Goal: Transaction & Acquisition: Purchase product/service

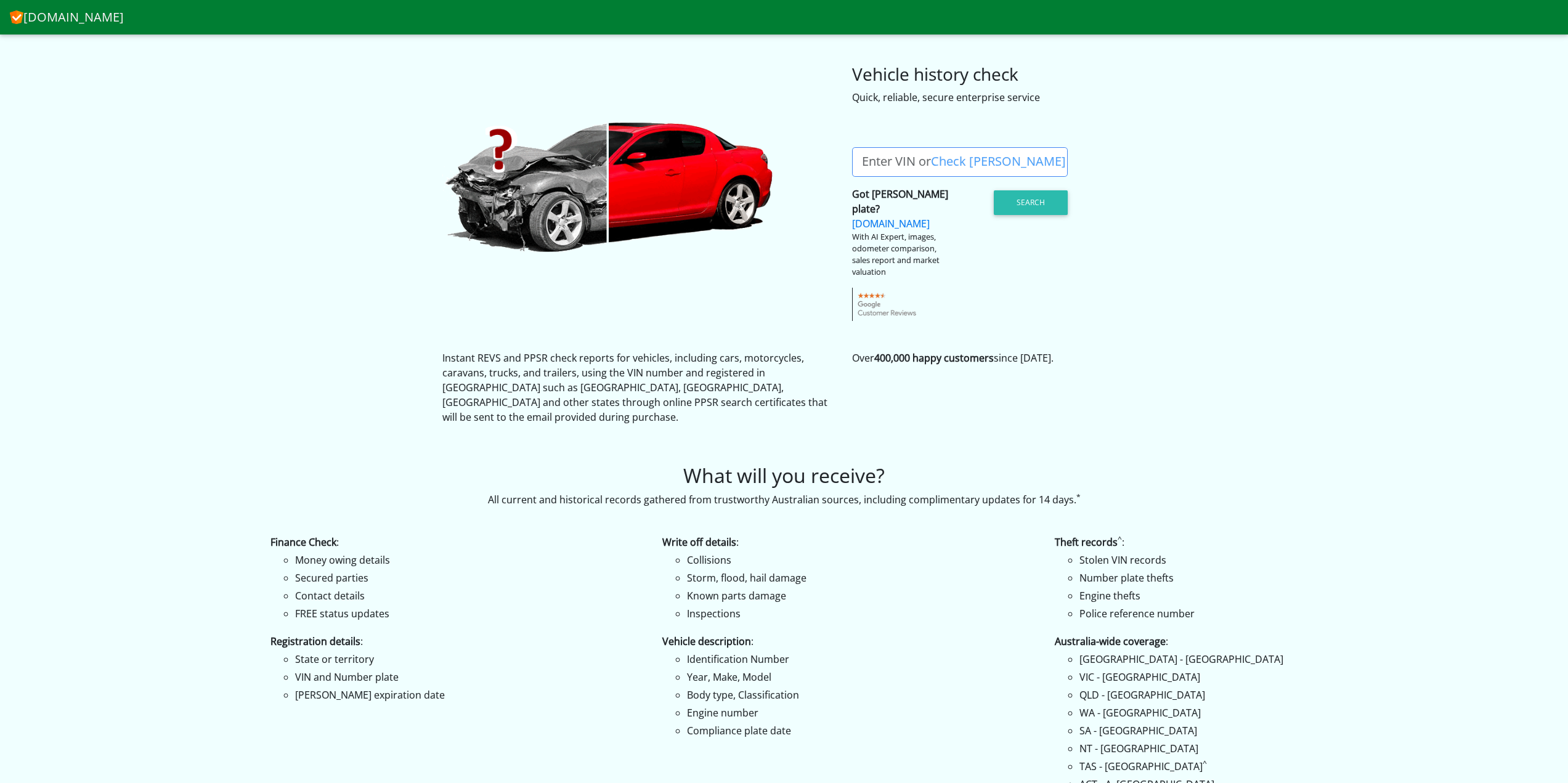
click at [919, 162] on label "Enter VIN or Check Rego" at bounding box center [963, 162] width 223 height 30
click at [919, 162] on input "Enter VIN or Check Rego" at bounding box center [960, 162] width 216 height 30
paste input "[US_VEHICLE_IDENTIFICATION_NUMBER]"
type input "[US_VEHICLE_IDENTIFICATION_NUMBER]"
click at [1046, 198] on button "Search" at bounding box center [1031, 202] width 74 height 25
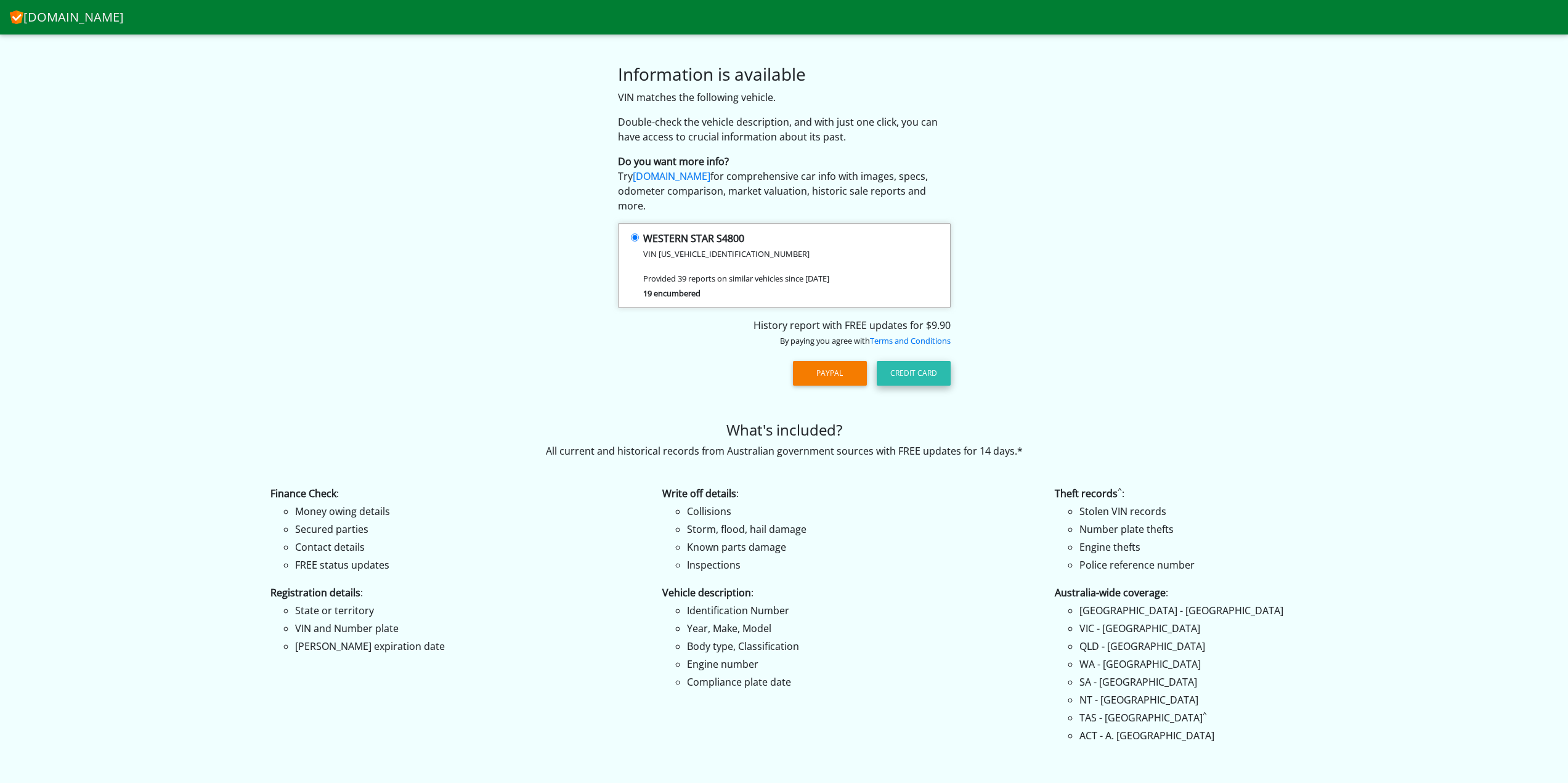
click at [906, 361] on button "Credit Card" at bounding box center [914, 373] width 74 height 25
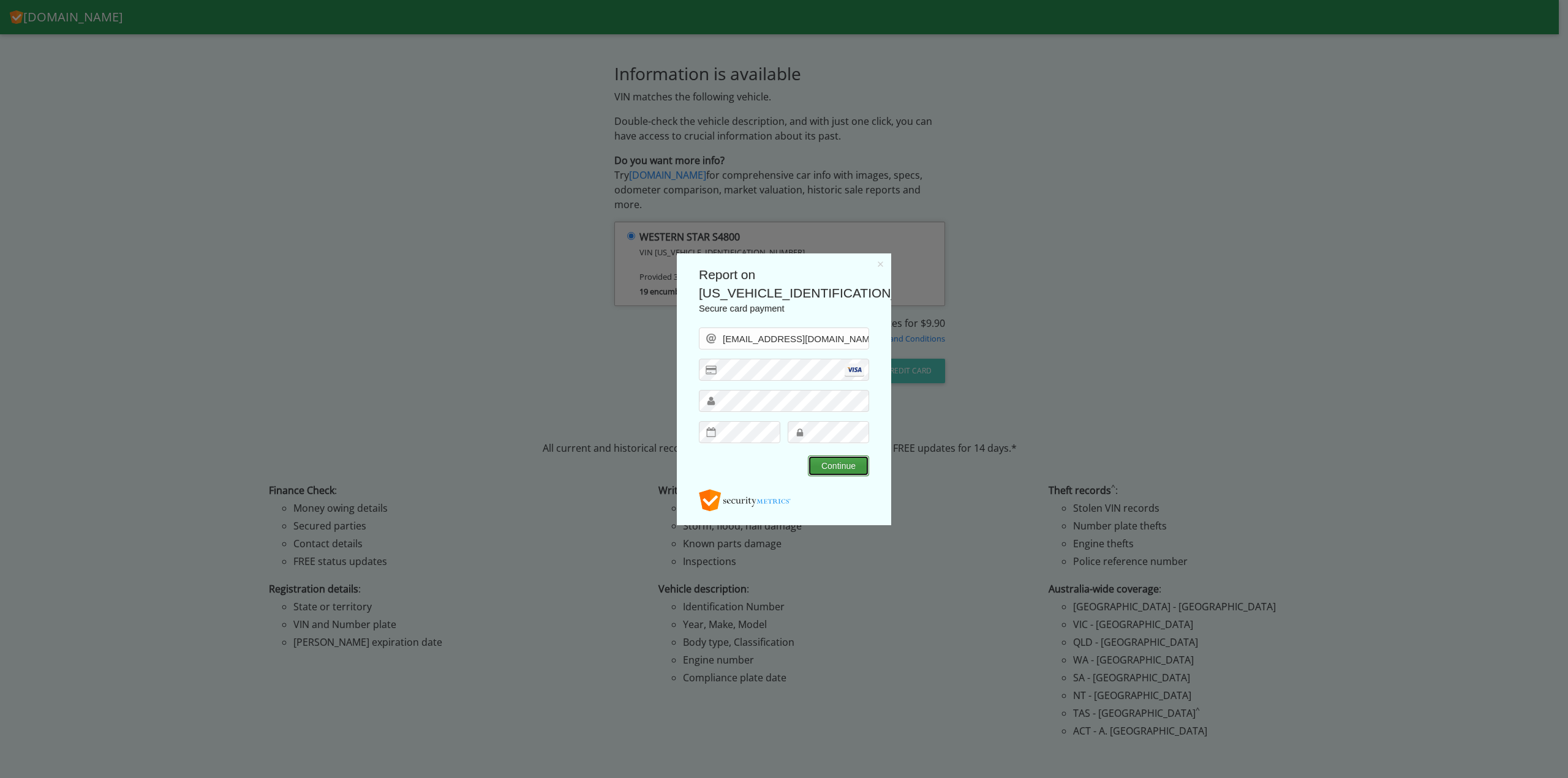
click at [840, 463] on button "Continue" at bounding box center [838, 465] width 61 height 21
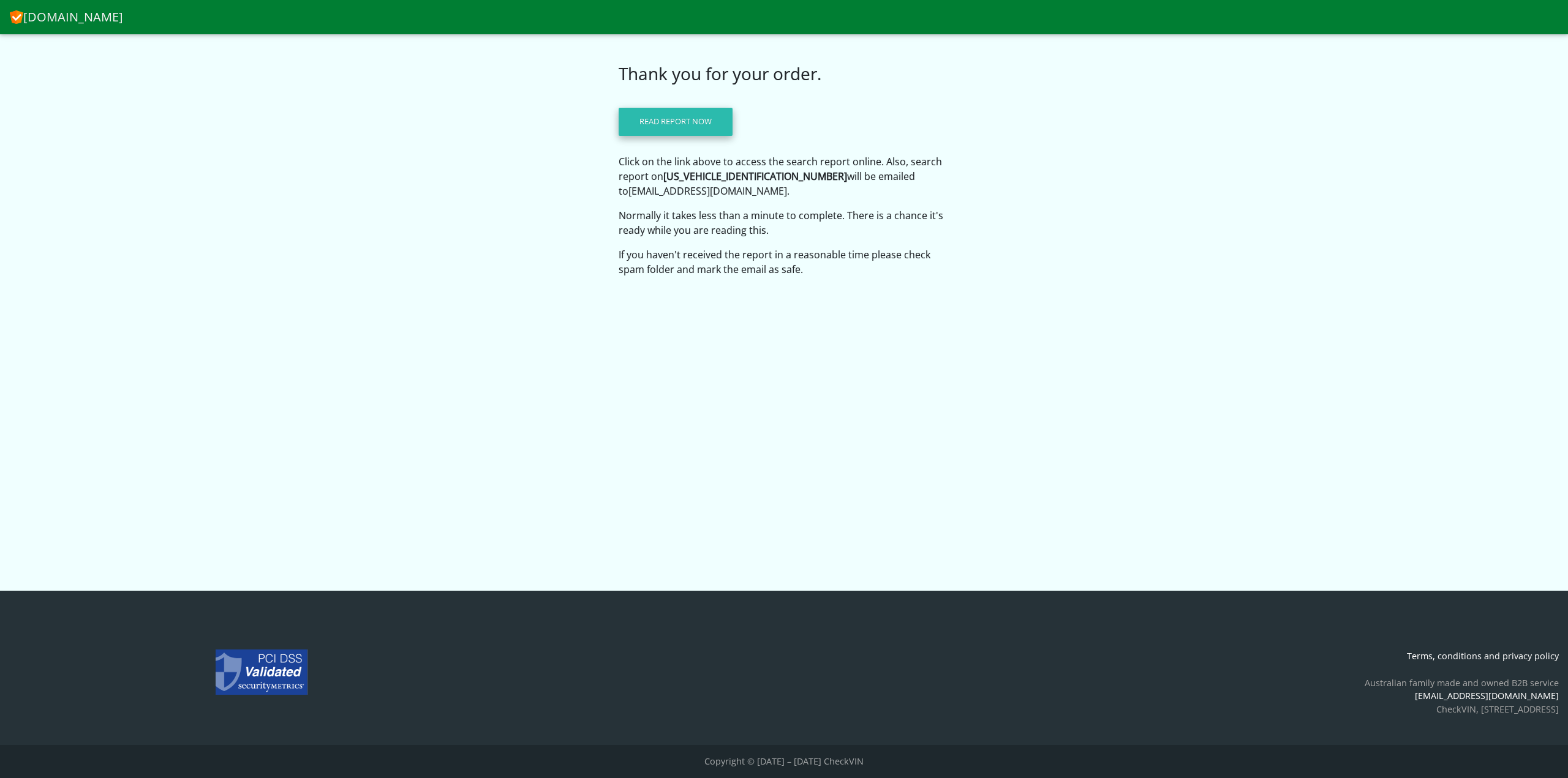
click at [684, 114] on link "Read report now" at bounding box center [676, 122] width 114 height 28
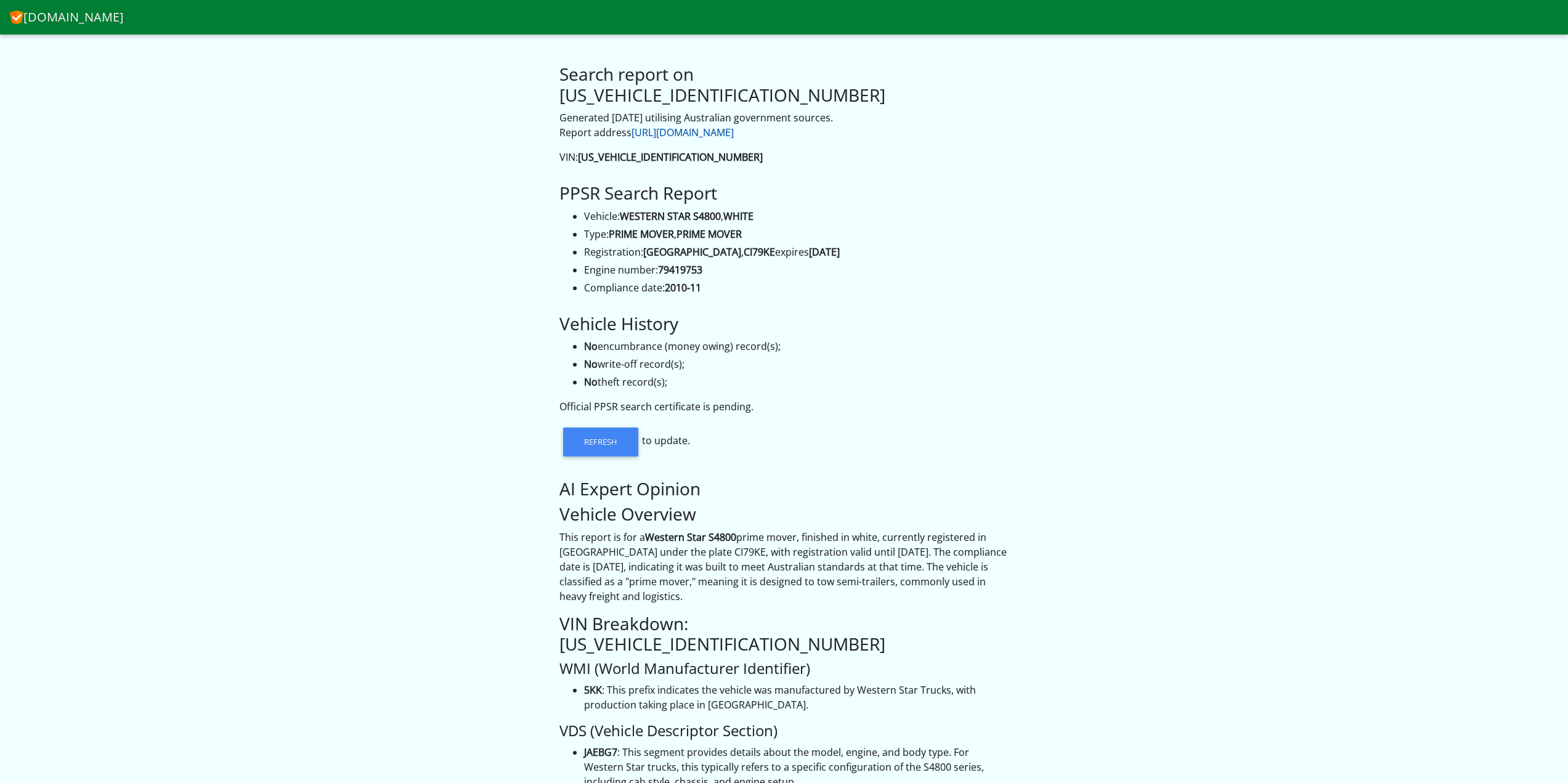
click at [733, 126] on link "[URL][DOMAIN_NAME]" at bounding box center [683, 132] width 103 height 14
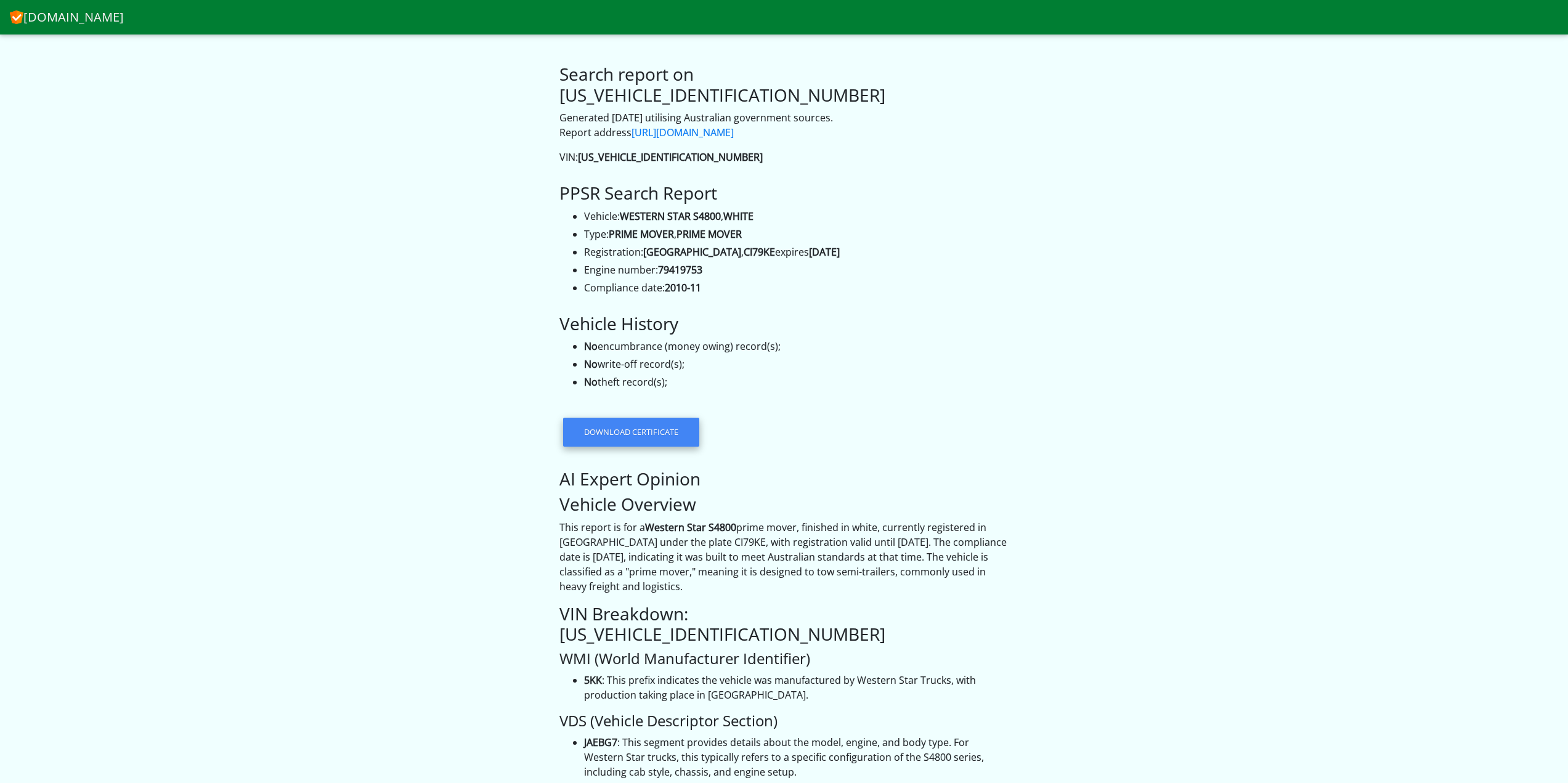
click at [669, 418] on link "Download certificate" at bounding box center [631, 432] width 136 height 28
